Goal: Task Accomplishment & Management: Use online tool/utility

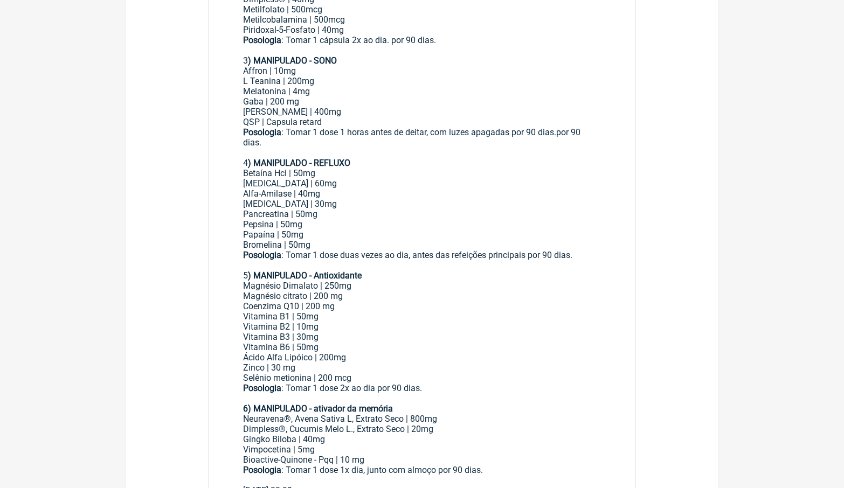
scroll to position [453, 0]
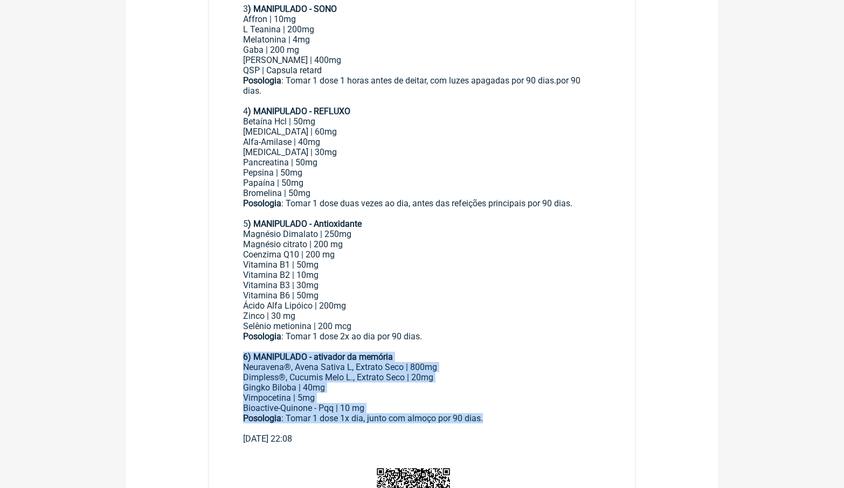
drag, startPoint x: 503, startPoint y: 372, endPoint x: 239, endPoint y: 320, distance: 269.6
click at [239, 320] on main "Paciente: [PERSON_NAME] ([PHONE_NUMBER]) CPF: 516.982.006-25 Endereço: [GEOGRAP…" at bounding box center [421, 117] width 427 height 669
copy div "6) MANIPULADO - ativador da memória Neuravena®, Avena Sativa L, Extrato Seco | …"
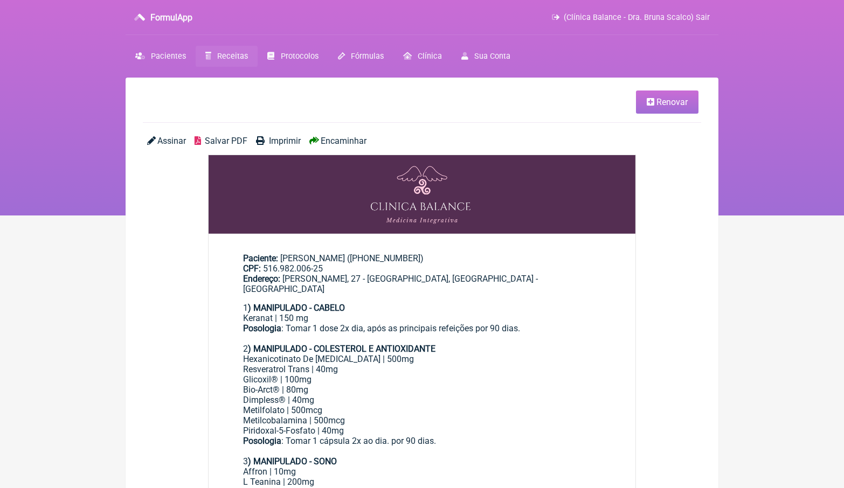
scroll to position [0, 0]
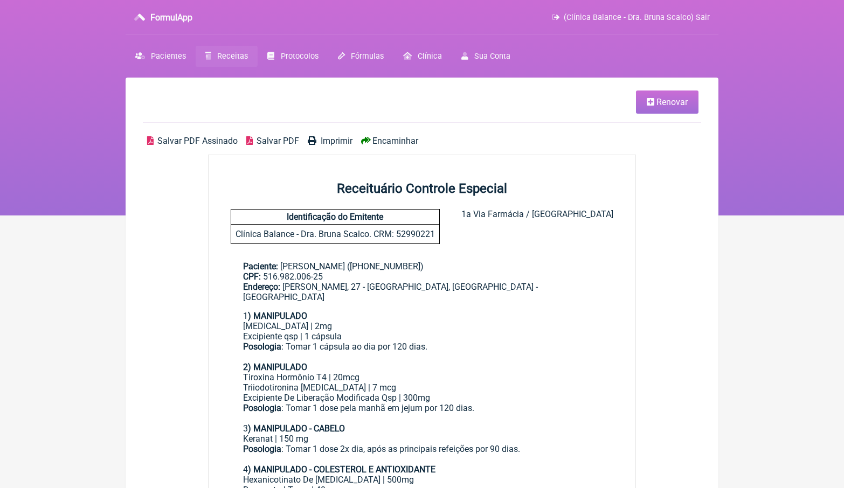
click at [670, 100] on span "Renovar" at bounding box center [671, 102] width 31 height 10
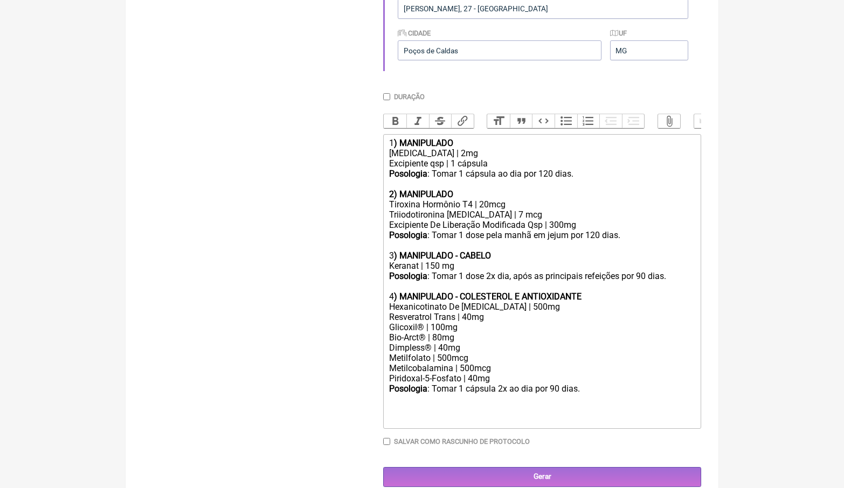
scroll to position [378, 0]
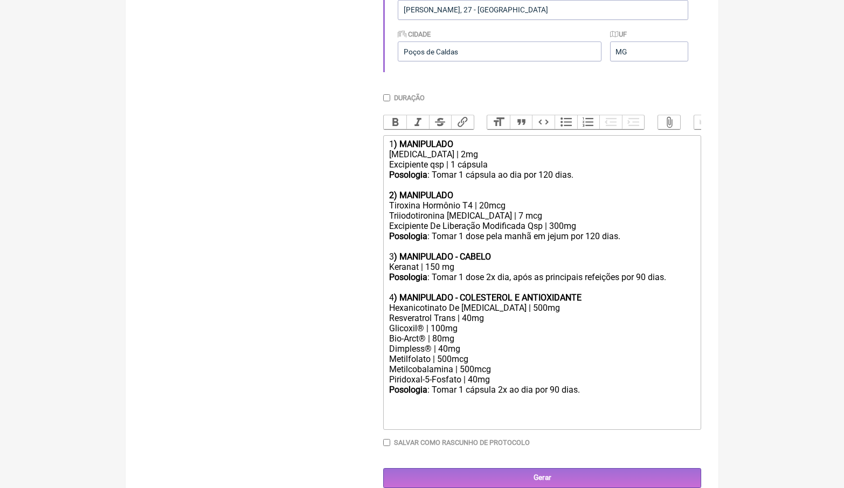
click at [614, 395] on div at bounding box center [542, 400] width 306 height 10
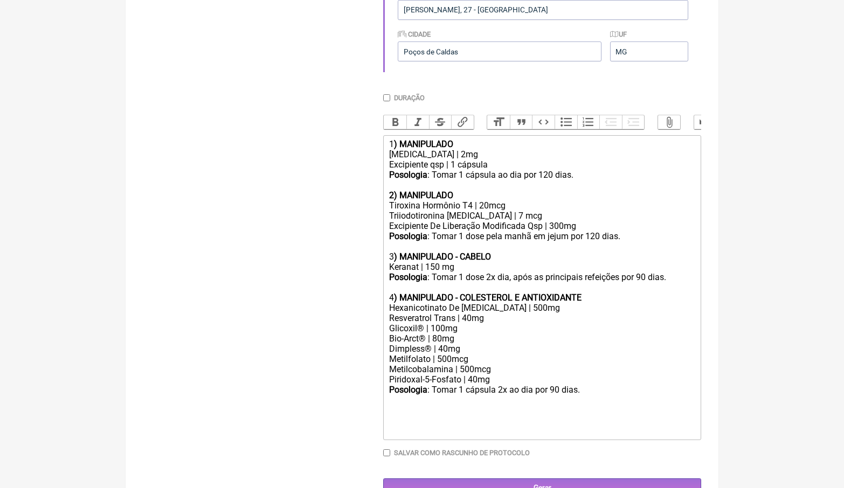
paste trix-editor "strong>6) MANIPULADO - ativador da memória</strong></div><div>Neuravena®, Avena…"
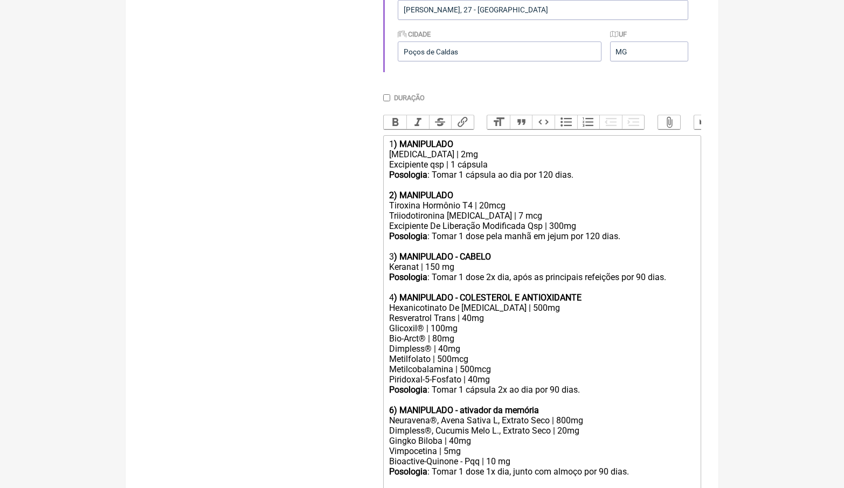
click at [392, 405] on strong "6) MANIPULADO - ativador da memória" at bounding box center [464, 410] width 150 height 10
type trix-editor "<div>1<strong>) MANIPULADO</strong></div><div>Minoxidil | 2mg</div><div>Excipie…"
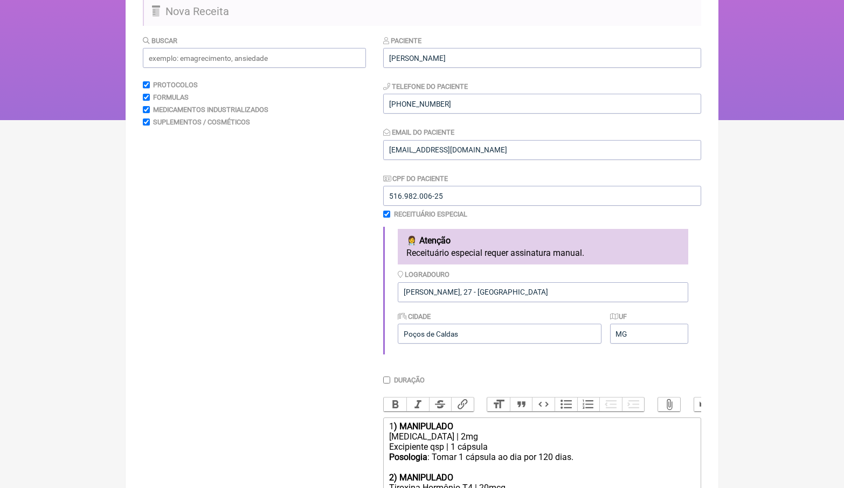
scroll to position [50, 0]
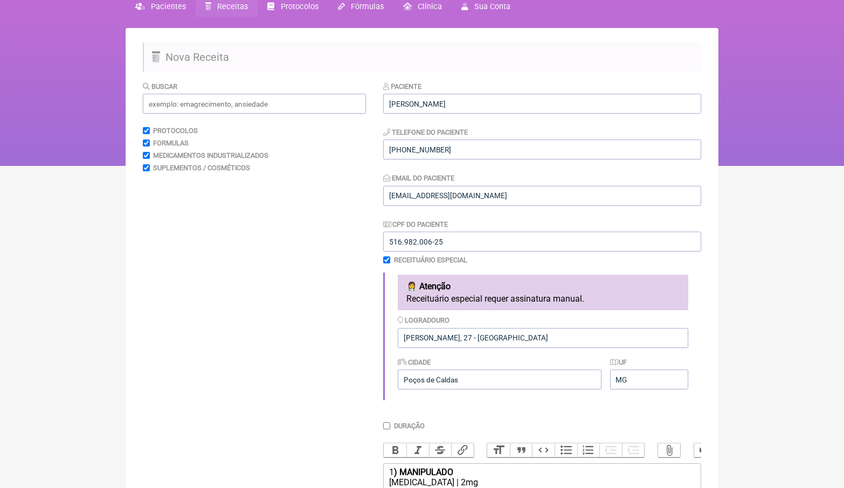
click at [388, 260] on input "checkbox" at bounding box center [386, 259] width 7 height 7
checkbox input "false"
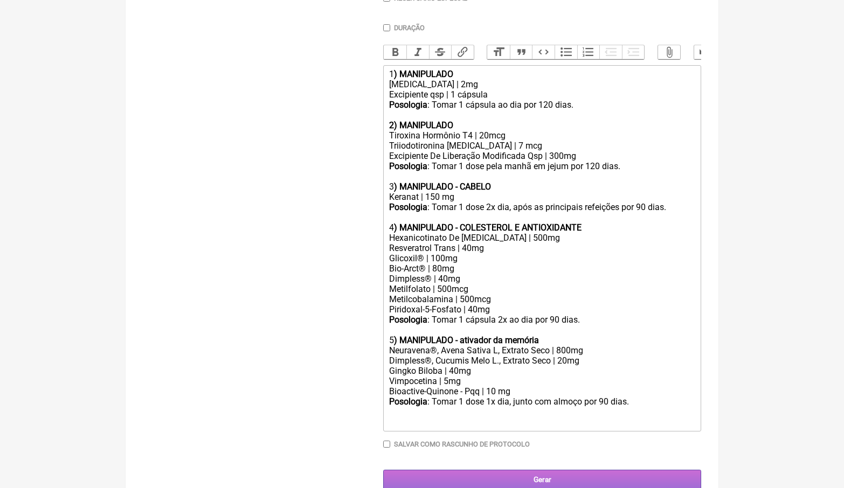
scroll to position [310, 0]
click at [568, 471] on input "Gerar" at bounding box center [542, 481] width 318 height 20
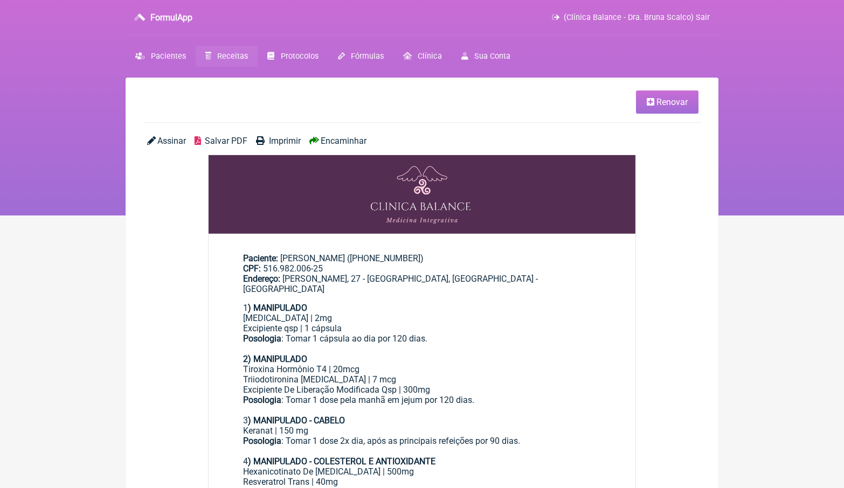
click at [349, 140] on span "Encaminhar" at bounding box center [344, 141] width 46 height 10
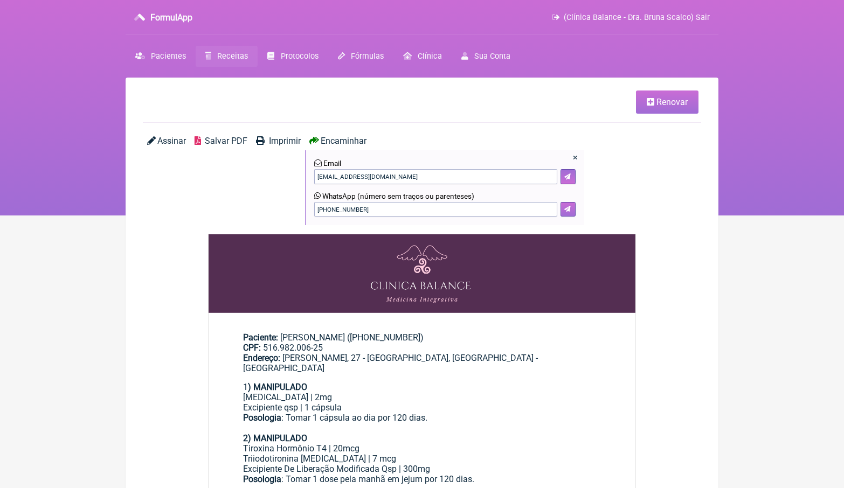
click at [572, 208] on button at bounding box center [567, 209] width 15 height 15
